Goal: Feedback & Contribution: Submit feedback/report problem

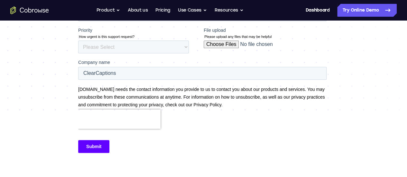
scroll to position [64, 0]
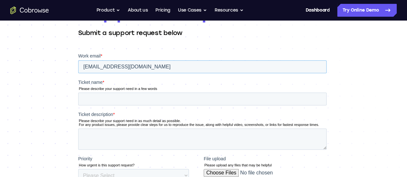
click at [92, 68] on input "[EMAIL_ADDRESS][DOMAIN_NAME]" at bounding box center [202, 66] width 248 height 13
drag, startPoint x: 92, startPoint y: 68, endPoint x: 78, endPoint y: 69, distance: 14.5
click at [78, 69] on html "Work email * [EMAIL_ADDRESS][DOMAIN_NAME] Ticket name * Please describe your su…" at bounding box center [203, 173] width 251 height 241
click at [222, 68] on input "[EMAIL_ADDRESS][DOMAIN_NAME]" at bounding box center [202, 66] width 248 height 13
click at [151, 66] on input "corpit@clearcaptions.com" at bounding box center [202, 66] width 248 height 13
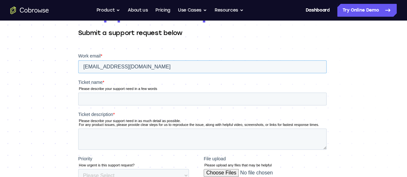
type input "corpit@clearcaptions.com"
click at [115, 100] on input "Ticket name *" at bounding box center [202, 99] width 248 height 13
click at [98, 96] on input "Ticket name *" at bounding box center [202, 99] width 248 height 13
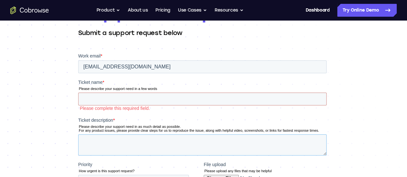
click at [107, 134] on div "Ticket description * Please describe your support need in as much detail as pos…" at bounding box center [203, 136] width 251 height 39
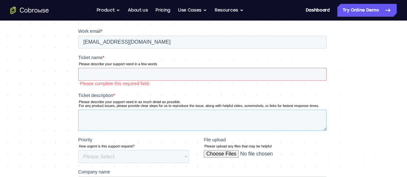
scroll to position [129, 0]
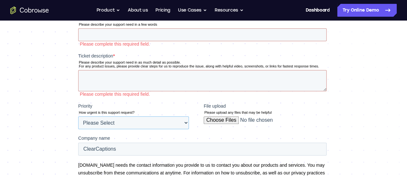
click at [127, 119] on select "Please Select Low Medium High" at bounding box center [133, 122] width 111 height 13
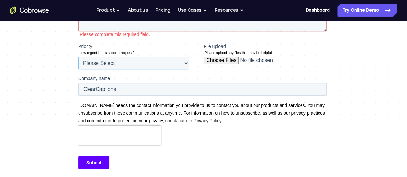
scroll to position [193, 0]
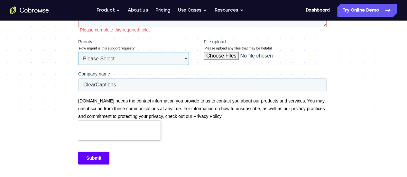
click at [134, 61] on select "Please Select Low Medium High" at bounding box center [133, 58] width 111 height 13
select select "MEDIUM"
click at [78, 65] on select "Please Select Low Medium High" at bounding box center [133, 58] width 111 height 13
click at [285, 65] on input "File upload" at bounding box center [264, 58] width 123 height 13
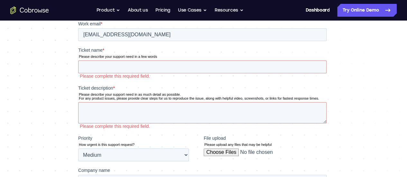
scroll to position [0, 0]
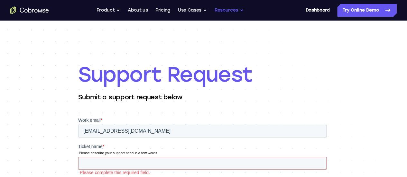
click at [227, 8] on button "Resources" at bounding box center [229, 10] width 29 height 13
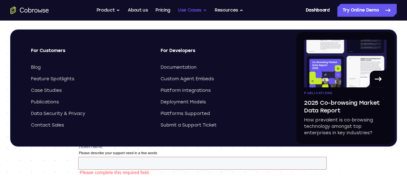
click at [194, 9] on button "Use Cases" at bounding box center [192, 10] width 29 height 13
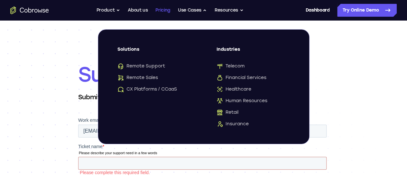
click at [165, 14] on link "Pricing" at bounding box center [162, 10] width 15 height 13
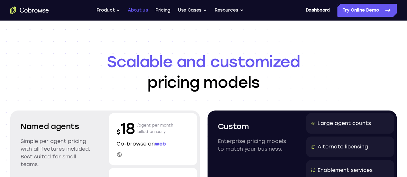
click at [140, 14] on link "About us" at bounding box center [138, 10] width 20 height 13
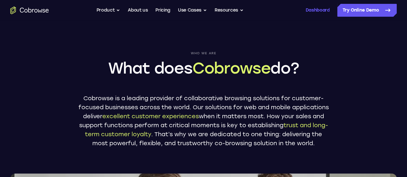
click at [305, 8] on link "Dashboard" at bounding box center [317, 10] width 24 height 13
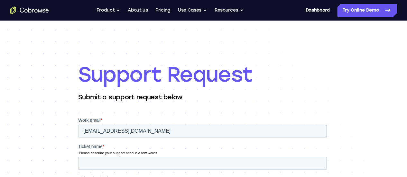
scroll to position [64, 0]
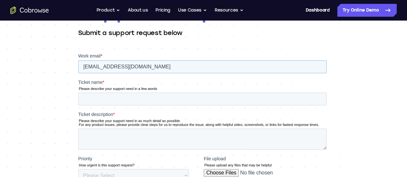
drag, startPoint x: 92, startPoint y: 67, endPoint x: 149, endPoint y: 121, distance: 78.3
click at [78, 68] on html "Work email * [EMAIL_ADDRESS][DOMAIN_NAME] Ticket name * Please describe your su…" at bounding box center [203, 173] width 251 height 241
click at [181, 64] on input "[EMAIL_ADDRESS][DOMAIN_NAME]" at bounding box center [202, 66] width 248 height 13
type input "[EMAIL_ADDRESS][DOMAIN_NAME]"
click at [143, 97] on input "Ticket name *" at bounding box center [202, 99] width 248 height 13
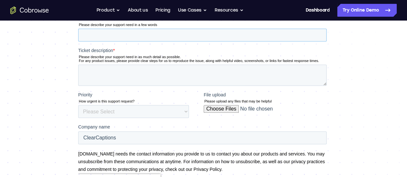
scroll to position [129, 0]
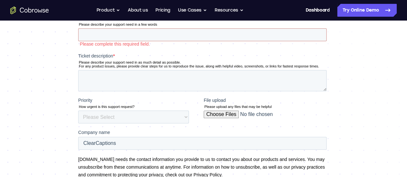
click at [32, 93] on div "Support Request Submit a support request below" at bounding box center [203, 84] width 407 height 384
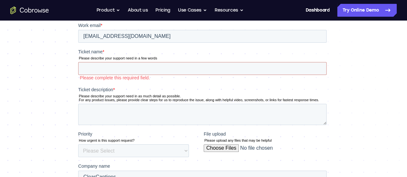
scroll to position [64, 0]
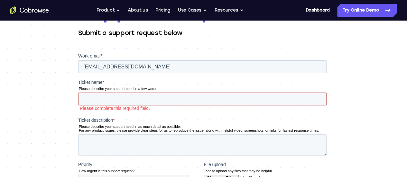
click at [124, 97] on input "Ticket name *" at bounding box center [202, 99] width 248 height 13
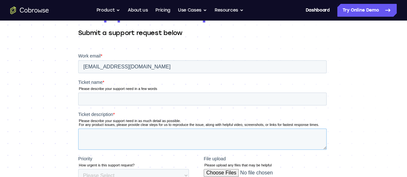
click at [104, 134] on div "Ticket description * Please describe your support need in as much detail as pos…" at bounding box center [203, 130] width 251 height 39
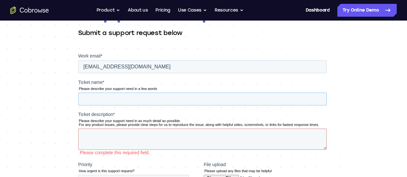
click at [101, 98] on input "Ticket name *" at bounding box center [202, 99] width 248 height 13
click at [103, 96] on input "Ticket name *" at bounding box center [202, 99] width 248 height 13
click at [103, 95] on input "Ticket name *" at bounding box center [202, 99] width 248 height 13
click at [120, 101] on input "Ticket name *" at bounding box center [202, 99] width 248 height 13
paste input "should we create separate APIs/API keys for different products"
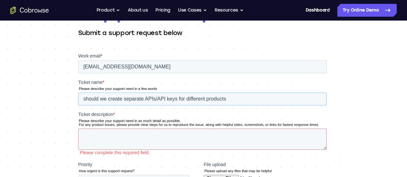
drag, startPoint x: 83, startPoint y: 98, endPoint x: 98, endPoint y: 100, distance: 15.9
click at [98, 100] on input "should we create separate APIs/API keys for different products" at bounding box center [202, 99] width 248 height 13
click at [171, 99] on input "We are trying to determine whether we create separate APIs/API keys for differe…" at bounding box center [202, 99] width 248 height 13
type input "We are trying to determine whether we need to create separate APIs/API keys for…"
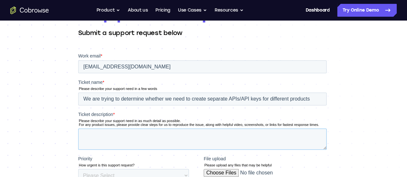
click at [105, 138] on textarea "Ticket description *" at bounding box center [202, 139] width 248 height 21
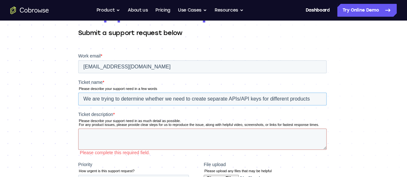
drag, startPoint x: 80, startPoint y: 96, endPoint x: 319, endPoint y: 96, distance: 238.4
click at [319, 96] on input "We are trying to determine whether we need to create separate APIs/API keys for…" at bounding box center [202, 99] width 248 height 13
click at [134, 136] on textarea "Ticket description *" at bounding box center [202, 139] width 248 height 21
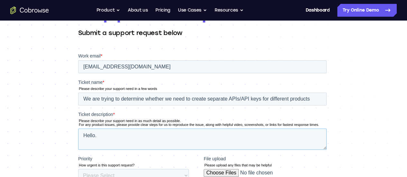
paste textarea "We are trying to determine whether we need to create separate APIs/API keys for…"
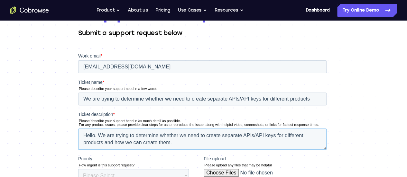
scroll to position [97, 0]
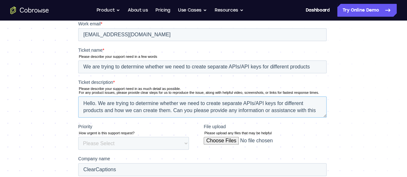
click at [297, 112] on textarea "Hello. We are trying to determine whether we need to create separate APIs/API k…" at bounding box center [202, 107] width 248 height 21
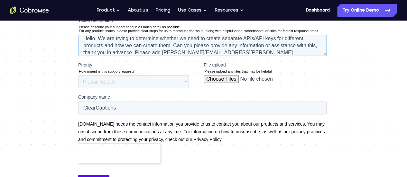
scroll to position [161, 0]
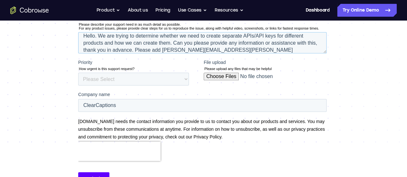
type textarea "Hello. We are trying to determine whether we need to create separate APIs/API k…"
click at [188, 79] on select "Please Select Low Medium High" at bounding box center [133, 79] width 111 height 13
select select "MEDIUM"
click at [78, 86] on select "Please Select Low Medium High" at bounding box center [133, 79] width 111 height 13
click at [315, 81] on input "File upload" at bounding box center [264, 79] width 123 height 13
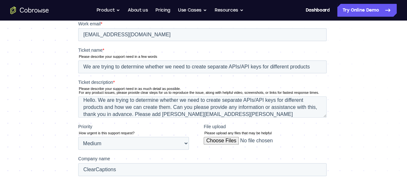
scroll to position [97, 0]
click at [105, 109] on textarea "Hello. We are trying to determine whether we need to create separate APIs/API k…" at bounding box center [202, 107] width 248 height 21
click at [171, 107] on textarea "Hello. We are trying to determine whether we need to create separate APIs/API k…" at bounding box center [202, 107] width 248 height 21
type textarea "Hello. We are trying to determine whether we need to create separate APIs/API k…"
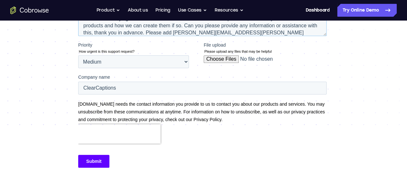
scroll to position [193, 0]
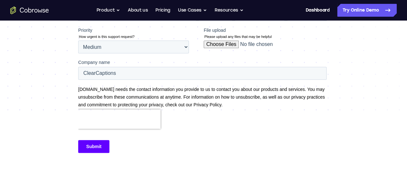
click at [91, 148] on input "Submit" at bounding box center [93, 146] width 31 height 13
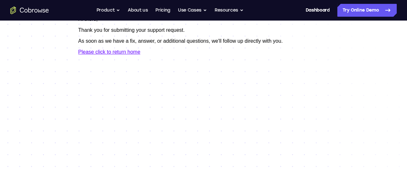
scroll to position [32, 0]
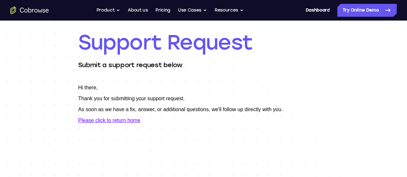
click at [128, 120] on link "Please click to return home" at bounding box center [109, 120] width 62 height 5
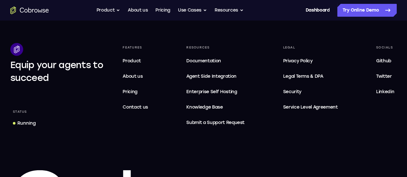
scroll to position [1995, 0]
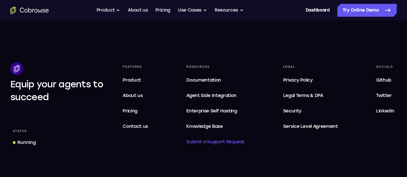
click at [232, 138] on span "Submit a Support Request" at bounding box center [215, 142] width 58 height 8
